Goal: Information Seeking & Learning: Learn about a topic

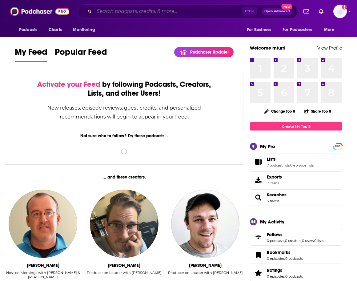
click at [176, 6] on input "Search podcasts, credits, & more..." at bounding box center [168, 11] width 148 height 10
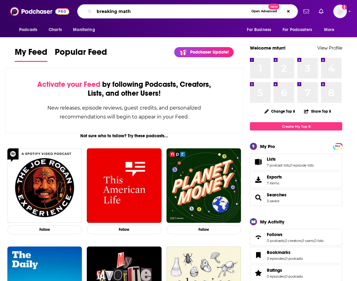
type input "breaking math"
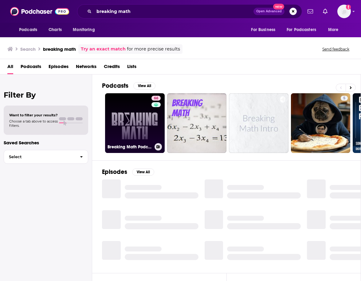
click at [143, 117] on link "66 Breaking Math Podcast" at bounding box center [135, 123] width 60 height 60
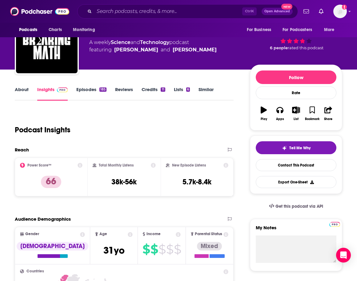
scroll to position [62, 0]
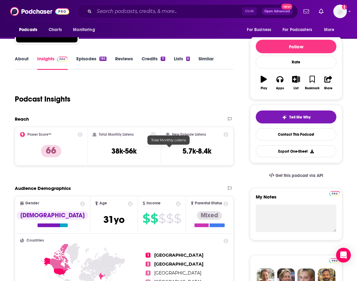
click at [137, 151] on h3 "38k-56k" at bounding box center [123, 150] width 25 height 9
drag, startPoint x: 182, startPoint y: 150, endPoint x: 155, endPoint y: 149, distance: 27.1
click at [155, 149] on div "Total Monthly Listens 38k-56k" at bounding box center [124, 146] width 63 height 28
copy h3 "38k-56k"
click at [233, 101] on div "Podcast Insights" at bounding box center [124, 98] width 219 height 36
